Goal: Transaction & Acquisition: Subscribe to service/newsletter

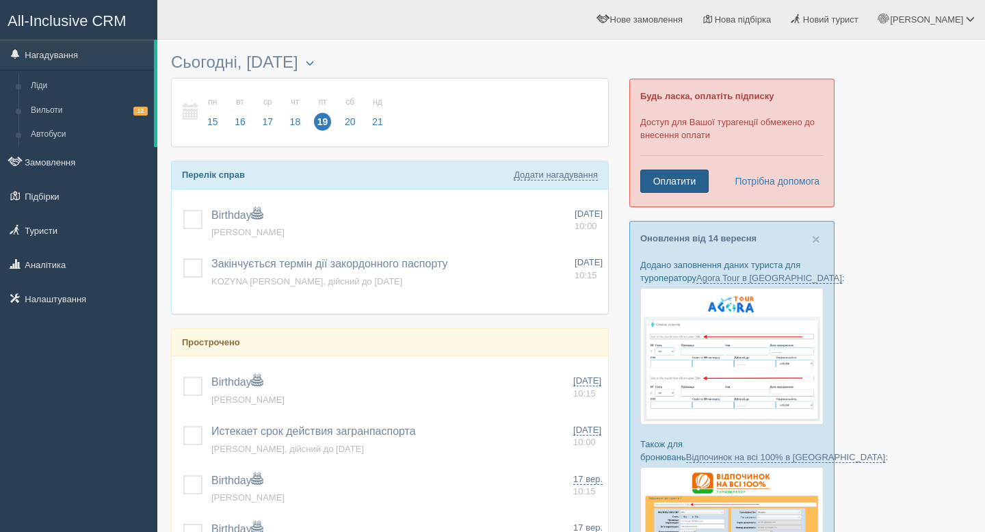
click at [678, 178] on link "Оплатити" at bounding box center [675, 181] width 68 height 23
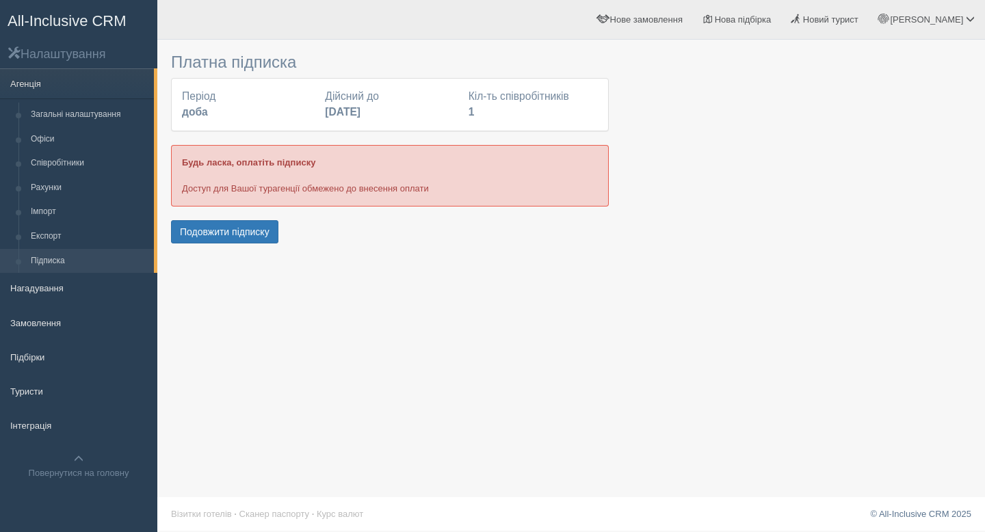
click at [201, 114] on b "доба" at bounding box center [195, 112] width 26 height 12
click at [211, 231] on button "Подовжити підписку" at bounding box center [224, 231] width 107 height 23
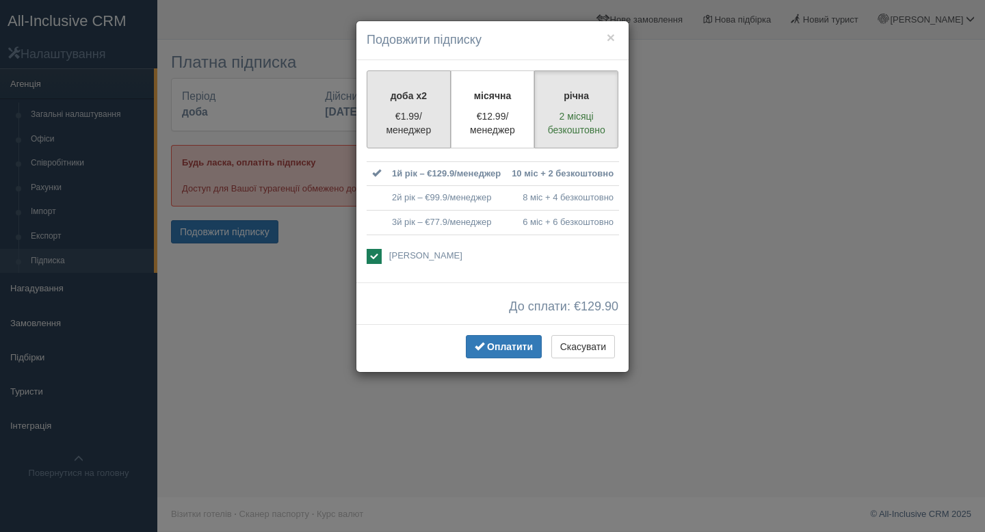
click at [402, 120] on p "€1.99/менеджер" at bounding box center [409, 122] width 66 height 27
radio input "true"
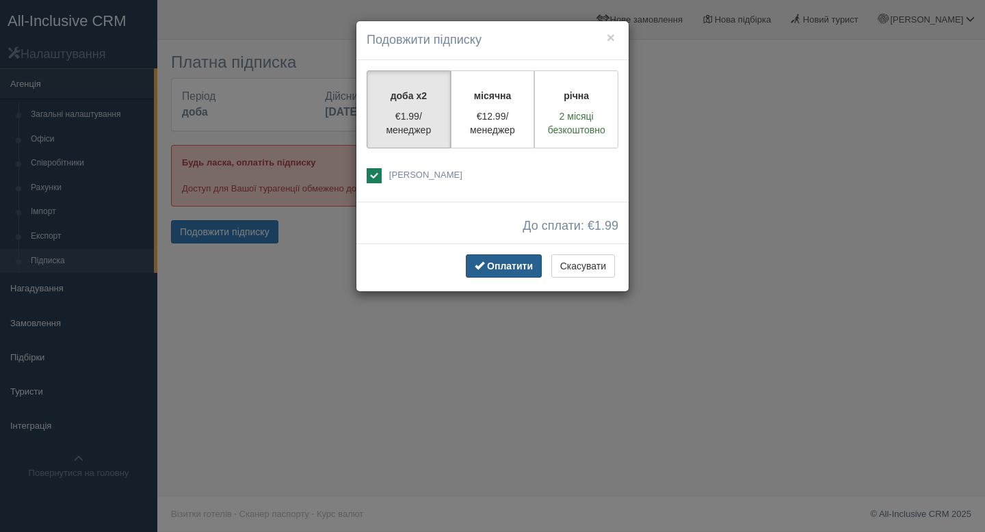
click at [495, 263] on span "Оплатити" at bounding box center [510, 266] width 46 height 11
